Goal: Task Accomplishment & Management: Use online tool/utility

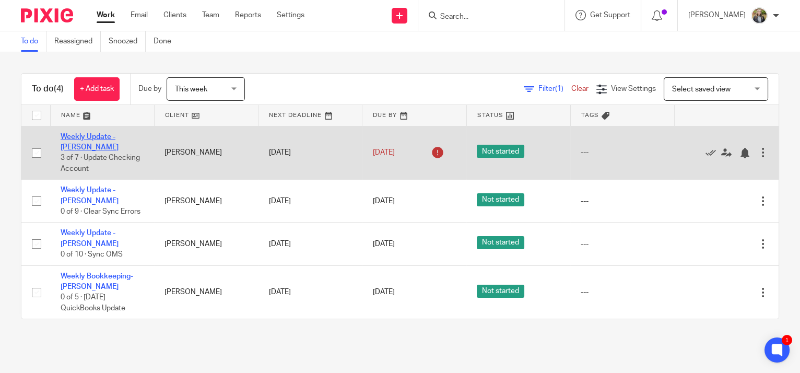
click at [107, 134] on link "Weekly Update - [PERSON_NAME]" at bounding box center [90, 142] width 58 height 18
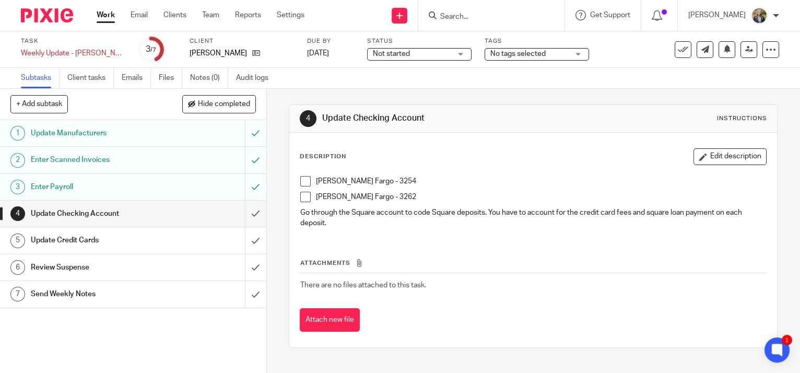
click at [300, 179] on span at bounding box center [305, 181] width 10 height 10
click at [300, 193] on span at bounding box center [305, 197] width 10 height 10
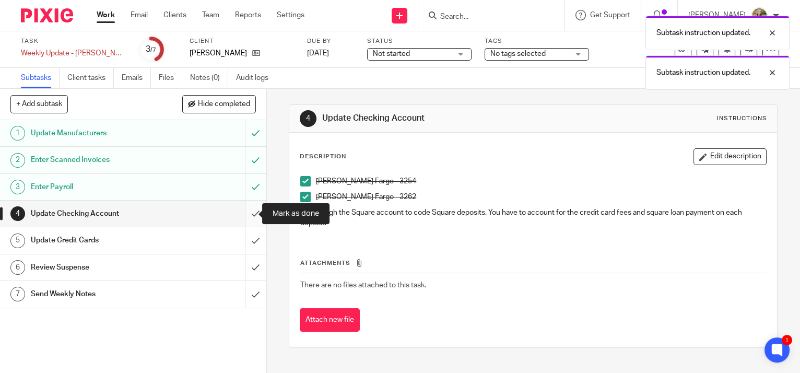
click at [247, 212] on input "submit" at bounding box center [133, 214] width 266 height 26
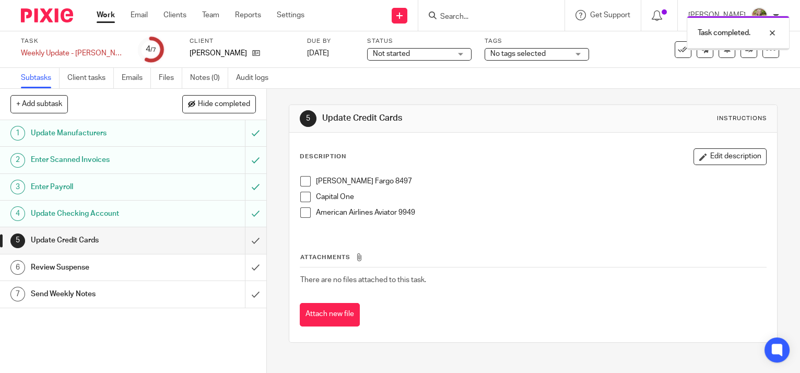
click at [303, 180] on span at bounding box center [305, 181] width 10 height 10
click at [304, 195] on span at bounding box center [305, 197] width 10 height 10
click at [306, 213] on span at bounding box center [305, 212] width 10 height 10
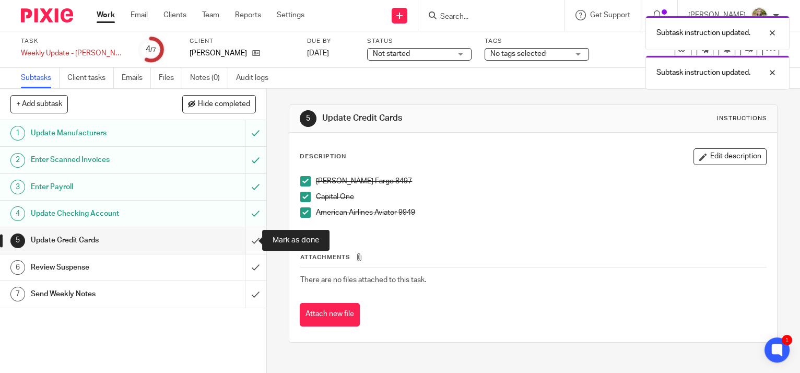
click at [244, 239] on input "submit" at bounding box center [133, 240] width 266 height 26
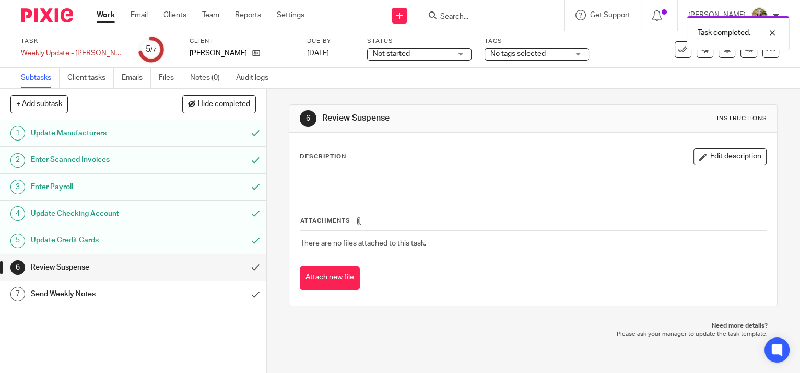
click at [164, 293] on div "Send Weekly Notes" at bounding box center [133, 294] width 204 height 16
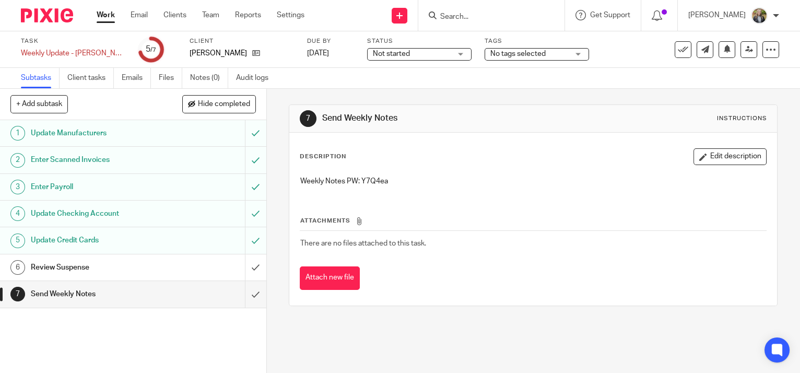
click at [148, 268] on h1 "Review Suspense" at bounding box center [99, 268] width 136 height 16
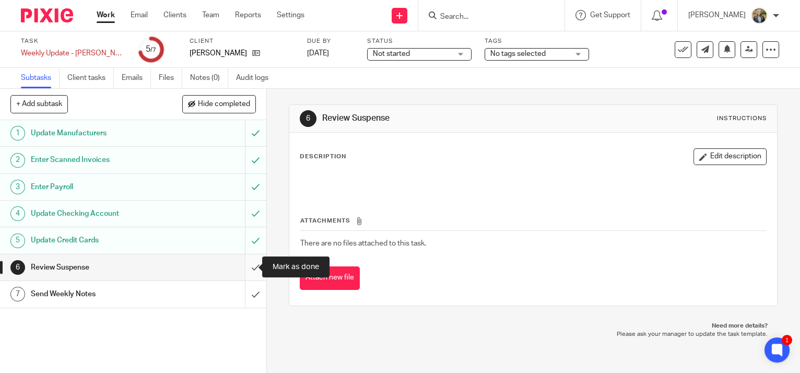
click at [243, 267] on input "submit" at bounding box center [133, 267] width 266 height 26
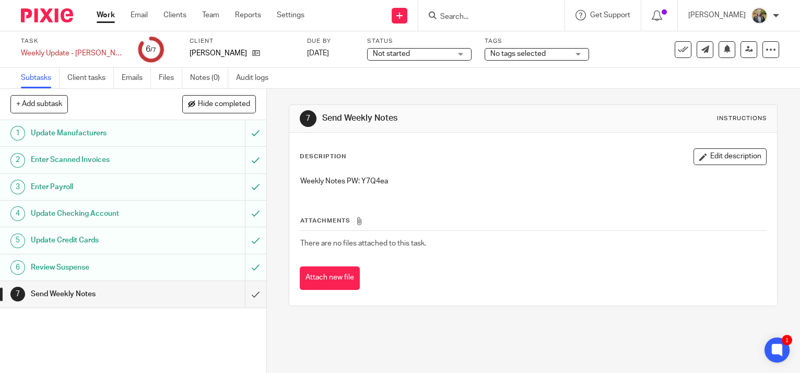
click at [368, 181] on p "Weekly Notes PW: Y7Q4ea" at bounding box center [533, 181] width 466 height 10
copy p "Y7Q4ea"
